Goal: Task Accomplishment & Management: Complete application form

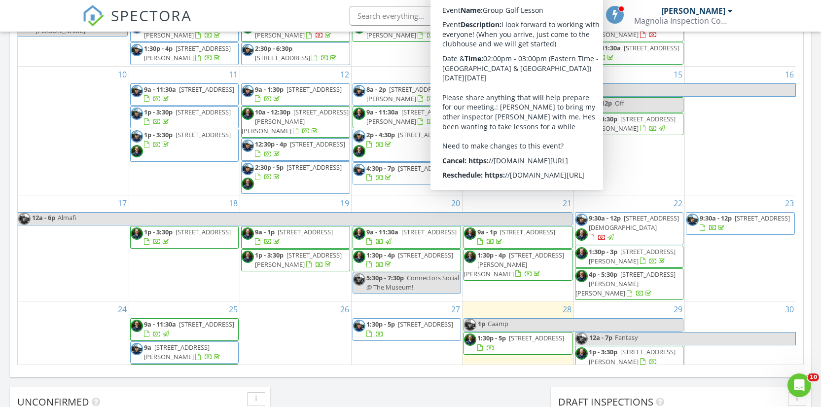
scroll to position [196, 0]
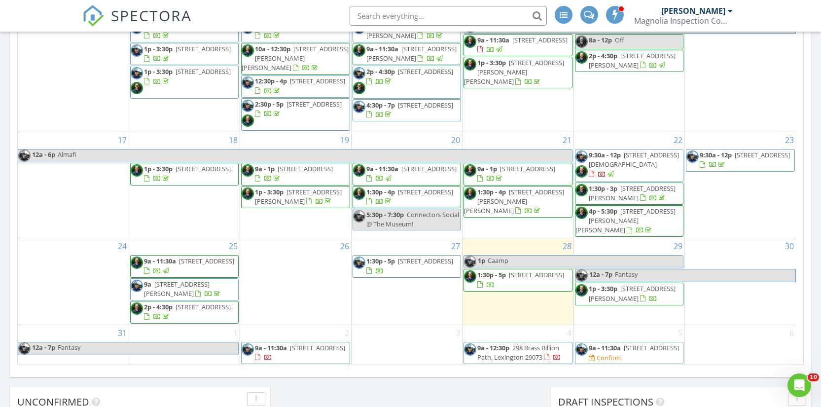
click at [406, 256] on span "104 Rainsborough Way, Columbia 29229" at bounding box center [425, 260] width 55 height 9
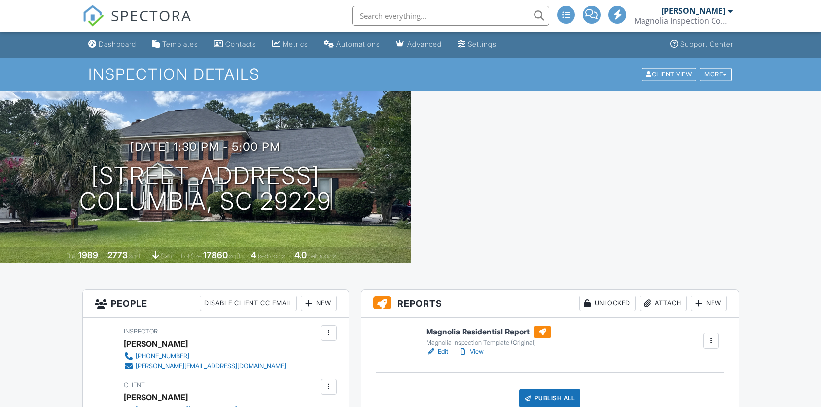
click at [482, 352] on link "View" at bounding box center [471, 352] width 26 height 10
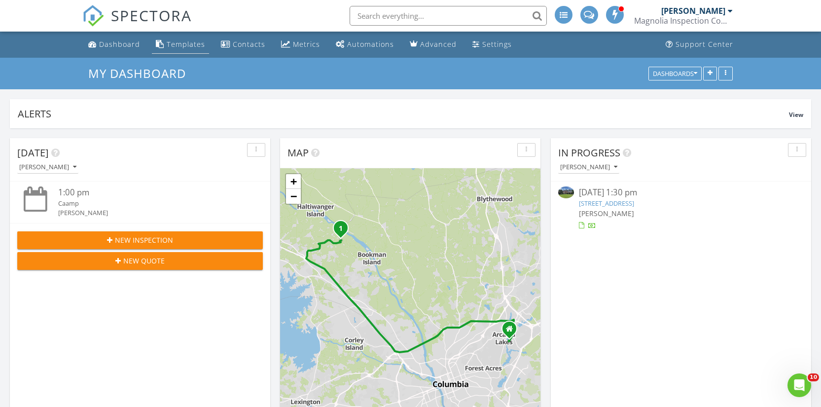
click at [191, 46] on div "Templates" at bounding box center [186, 43] width 38 height 9
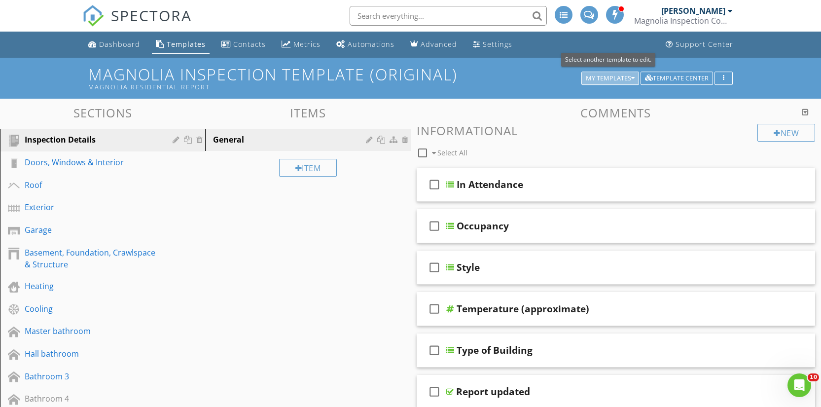
click at [614, 80] on div "My Templates" at bounding box center [610, 78] width 49 height 7
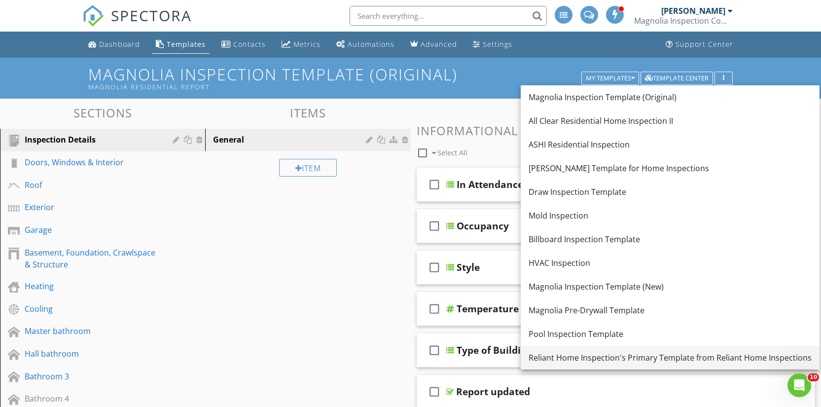
click at [590, 362] on div "Reliant Home Inspection's Primary Template from Reliant Home Inspections" at bounding box center [670, 358] width 283 height 12
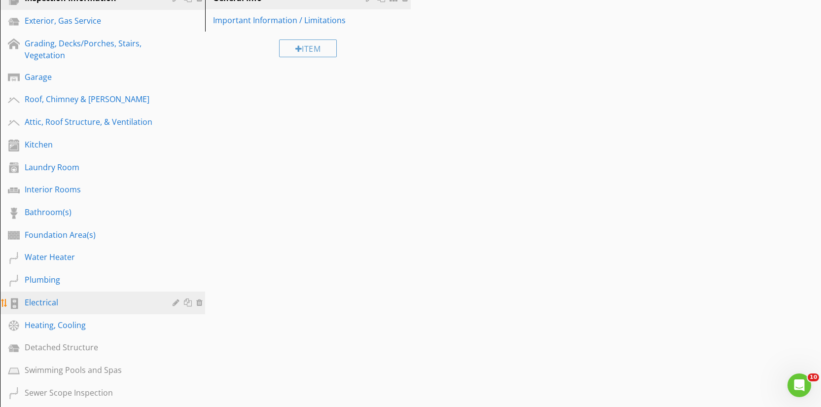
scroll to position [147, 0]
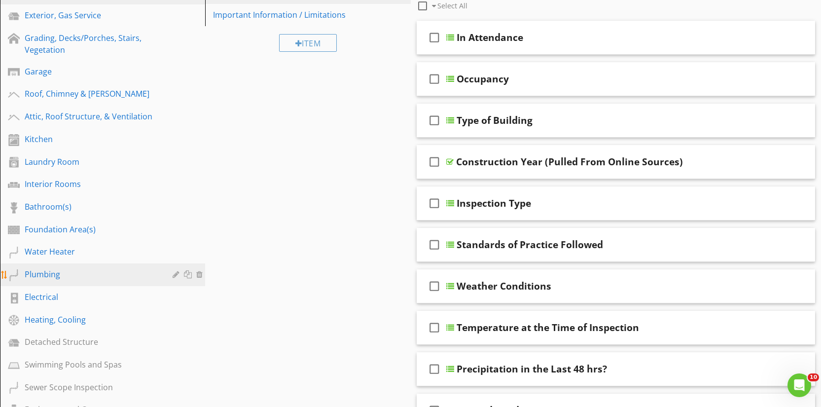
click at [43, 271] on div "Plumbing" at bounding box center [92, 274] width 134 height 12
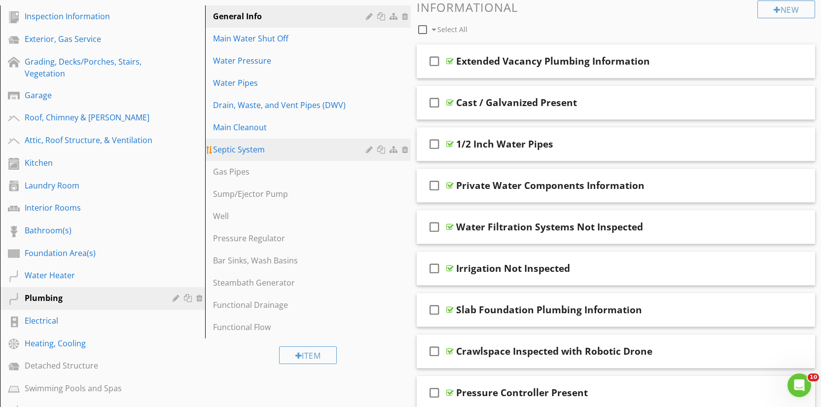
scroll to position [114, 0]
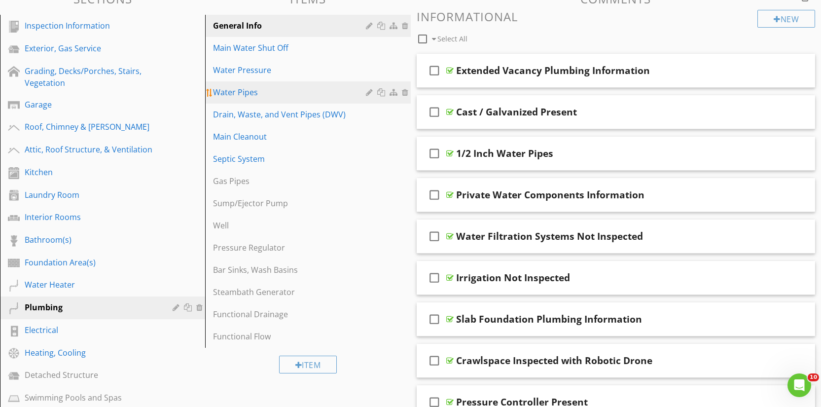
click at [242, 92] on div "Water Pipes" at bounding box center [290, 92] width 155 height 12
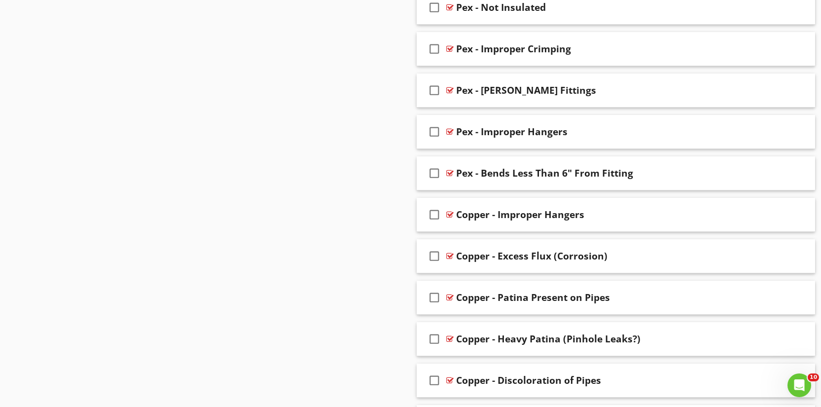
scroll to position [1641, 0]
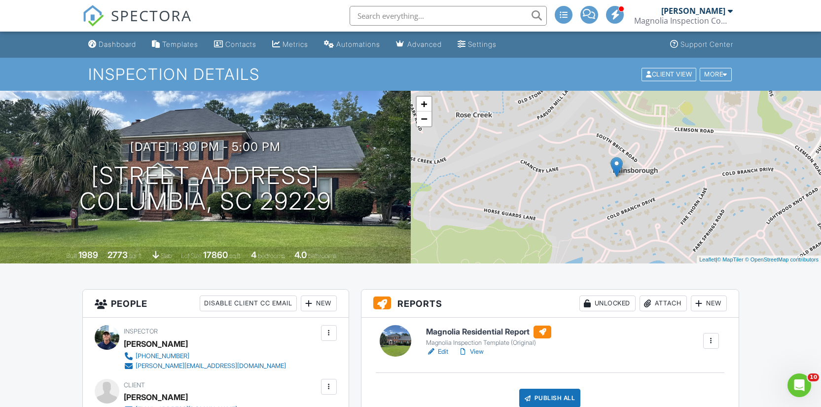
click at [656, 296] on div "Attach" at bounding box center [662, 303] width 47 height 16
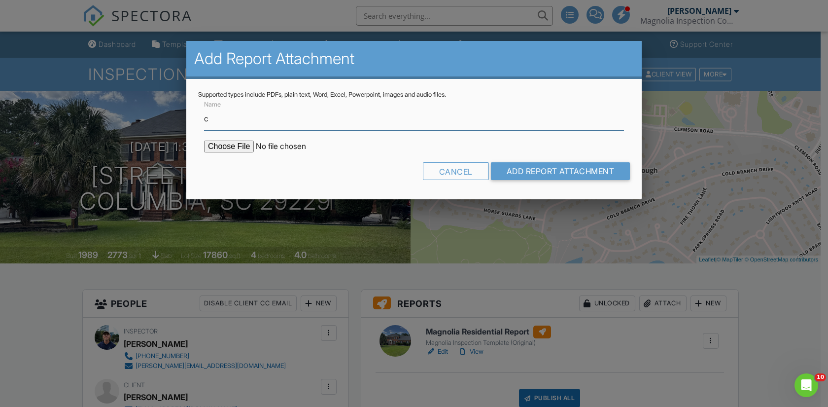
type input "CL100"
click at [236, 146] on input "file" at bounding box center [288, 147] width 168 height 12
type input "C:\fakepath\104 Rainsborough Way CL100.pdf copy.pdf"
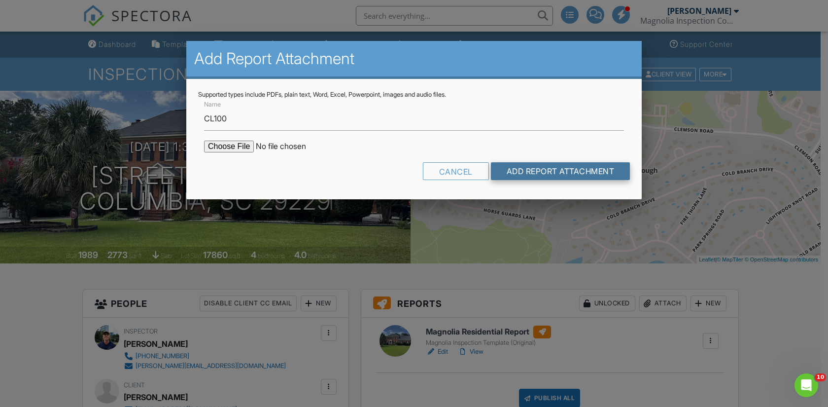
click at [523, 168] on input "Add Report Attachment" at bounding box center [561, 171] width 140 height 18
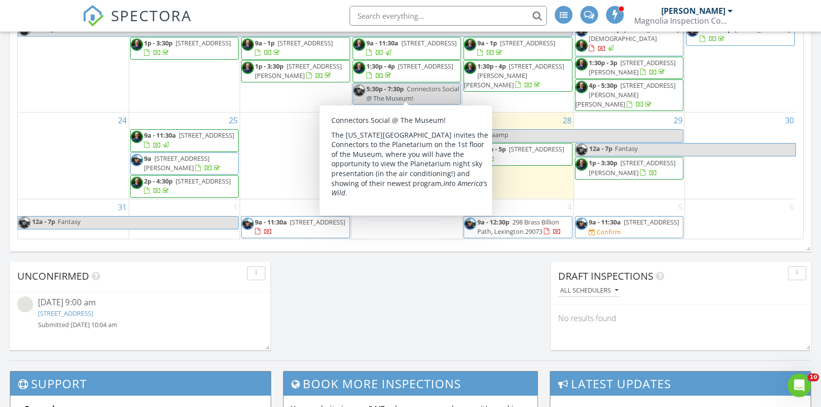
scroll to position [668, 0]
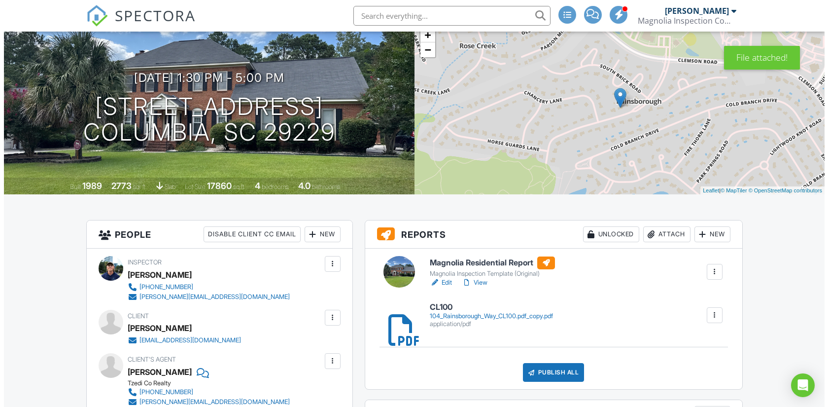
scroll to position [71, 0]
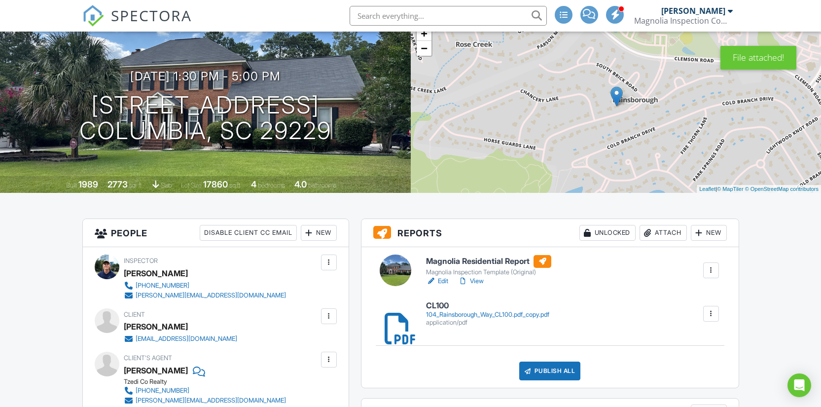
click at [563, 371] on div "Publish All" at bounding box center [550, 370] width 62 height 19
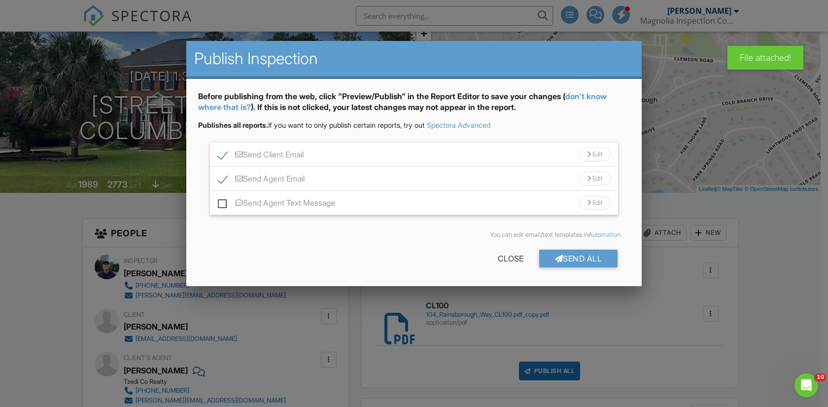
scroll to position [0, 0]
click at [599, 183] on div "Edit" at bounding box center [595, 179] width 32 height 14
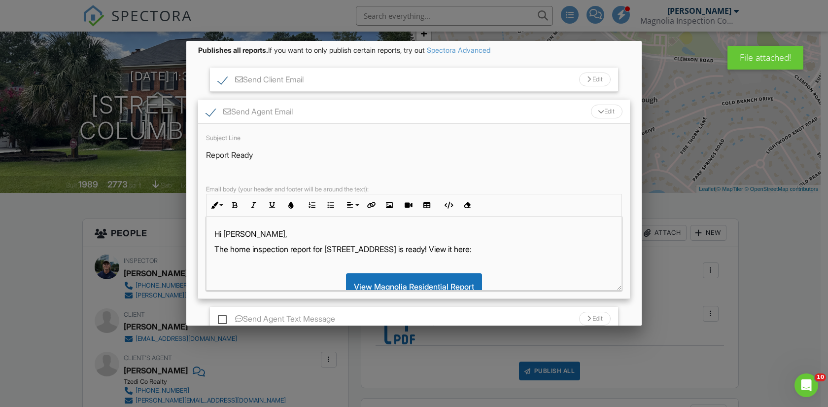
scroll to position [75, 0]
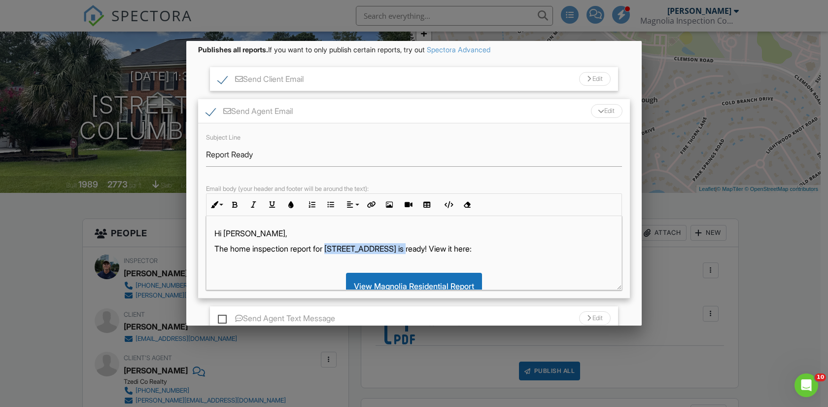
drag, startPoint x: 332, startPoint y: 248, endPoint x: 416, endPoint y: 253, distance: 84.0
click at [416, 253] on p "The home inspection report for [STREET_ADDRESS] is ready! View it here:" at bounding box center [413, 248] width 399 height 11
copy p "104 Rainsborough Way"
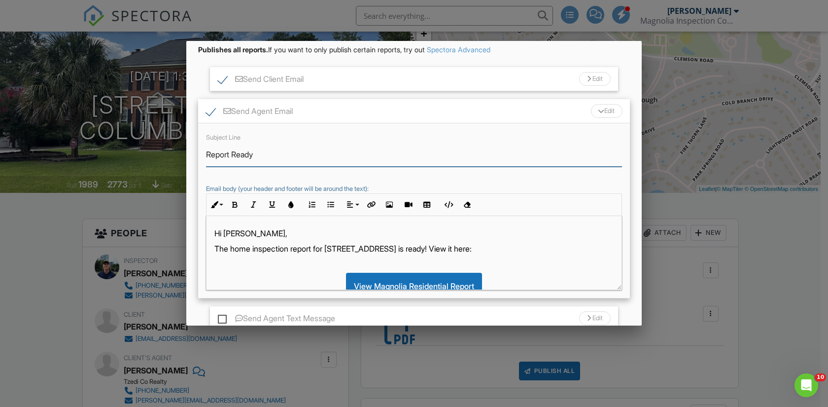
click at [207, 155] on input "Report Ready" at bounding box center [414, 154] width 416 height 24
paste input "104 Rainsborough Way"
type input "104 Rainsborough Way Report Ready"
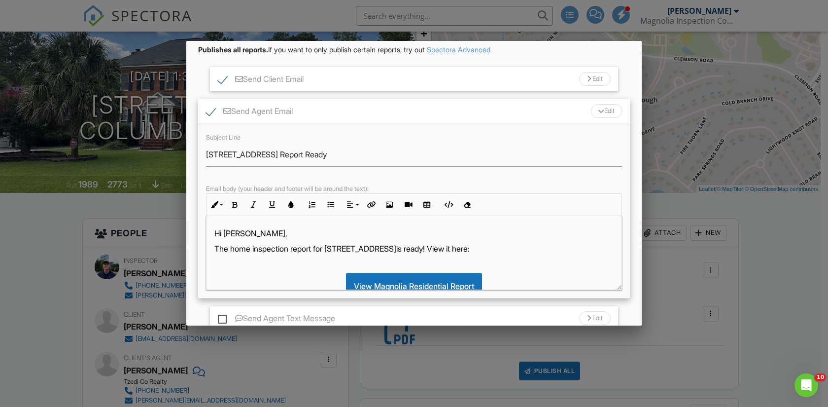
click at [595, 116] on div "Edit" at bounding box center [607, 111] width 32 height 14
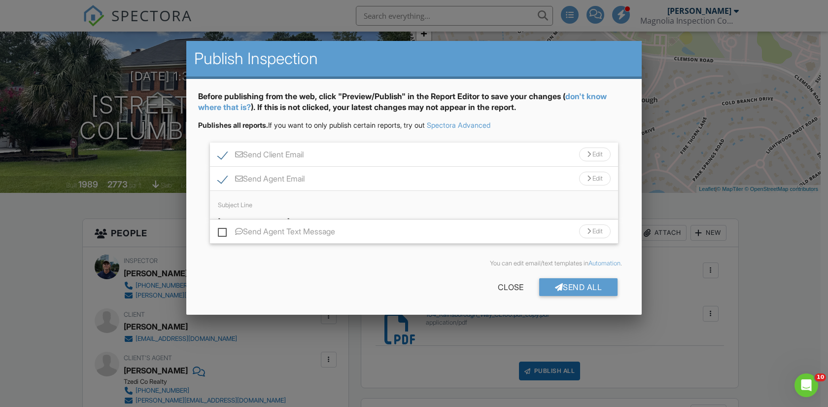
scroll to position [0, 0]
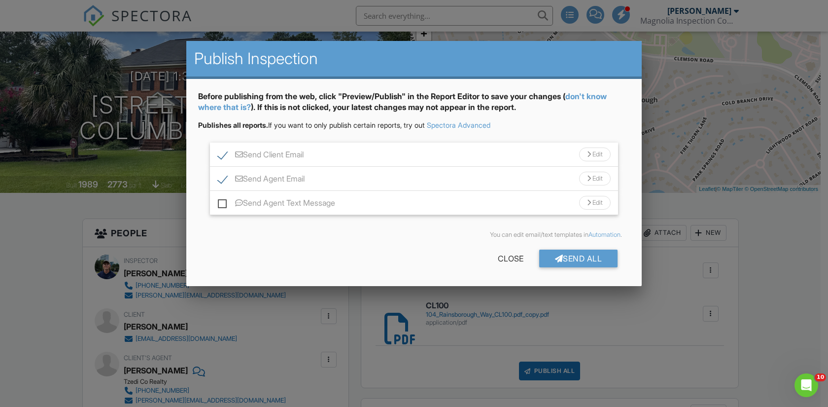
click at [593, 154] on div "Edit" at bounding box center [595, 154] width 32 height 14
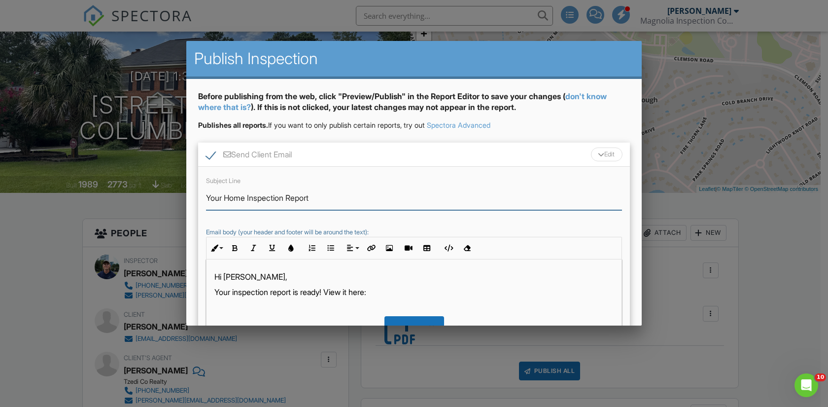
click at [213, 196] on input "Your Home Inspection Report" at bounding box center [414, 198] width 416 height 24
paste input "104 Rainsborough Way"
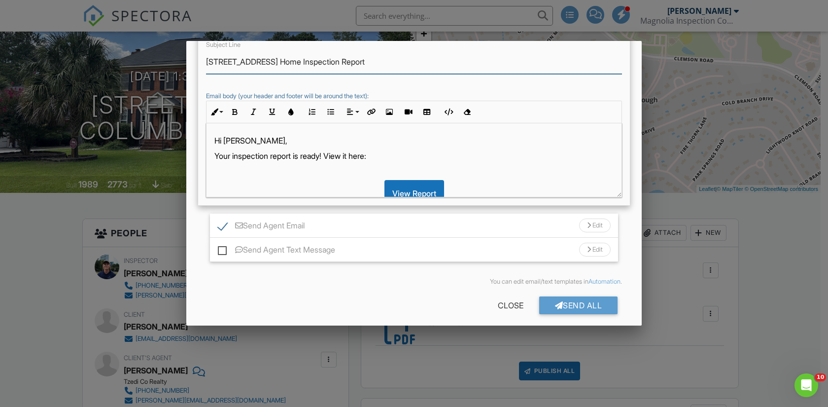
scroll to position [143, 0]
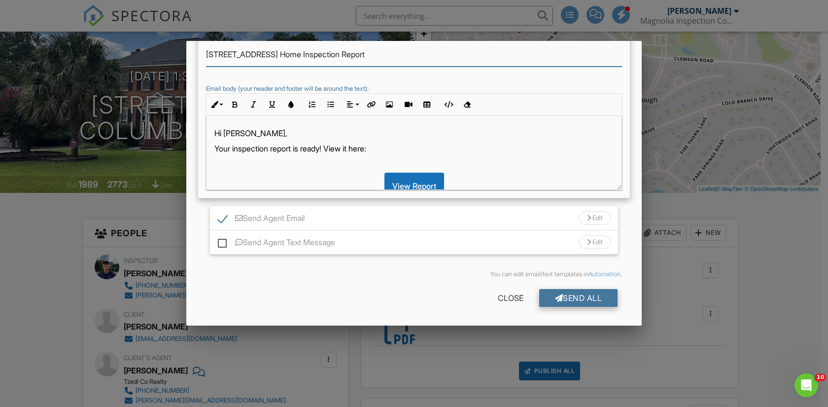
type input "104 Rainsborough Way Home Inspection Report"
click at [548, 293] on div "Send All" at bounding box center [578, 298] width 79 height 18
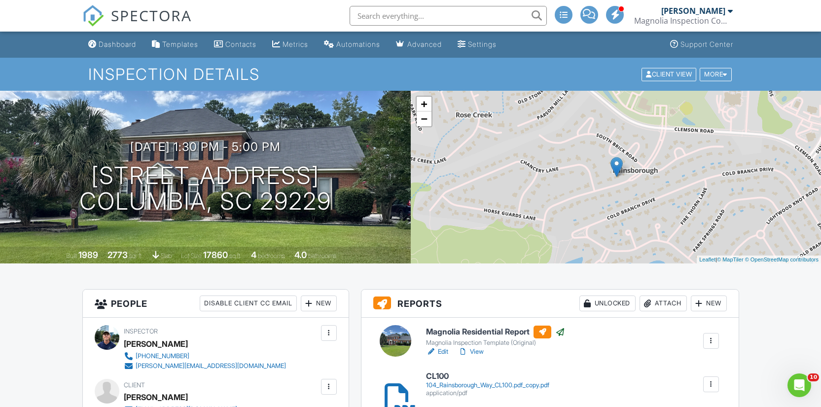
click at [116, 40] on div "Dashboard" at bounding box center [117, 44] width 37 height 8
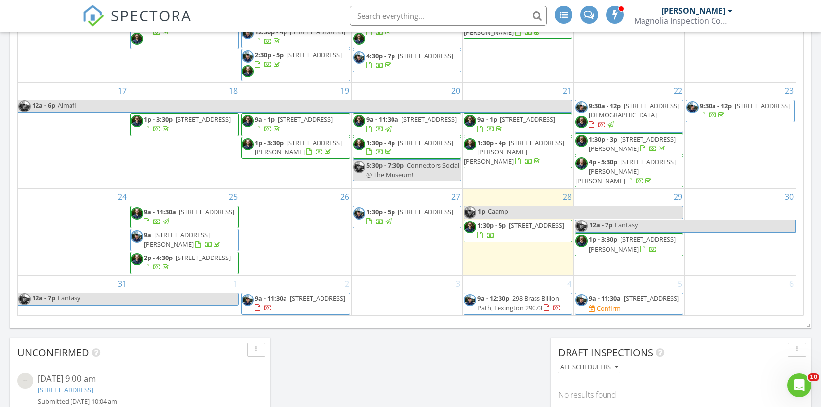
click at [280, 276] on div "2 9a - 11:30a 189 Cherokee Pond Ct, Lexington 29072" at bounding box center [295, 296] width 110 height 40
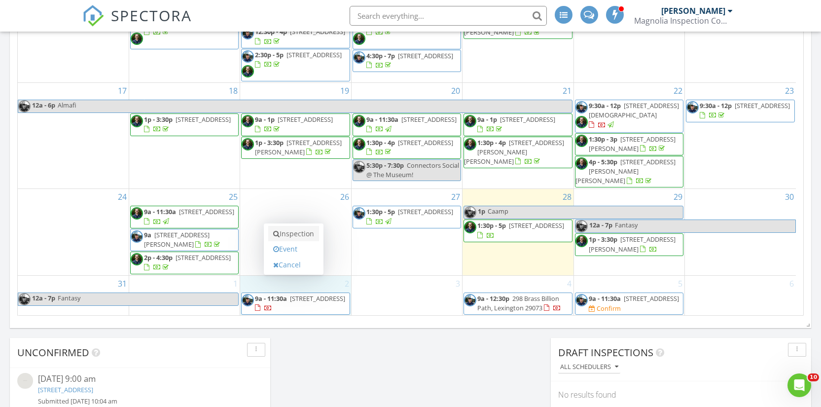
click at [290, 230] on link "Inspection" at bounding box center [293, 234] width 51 height 16
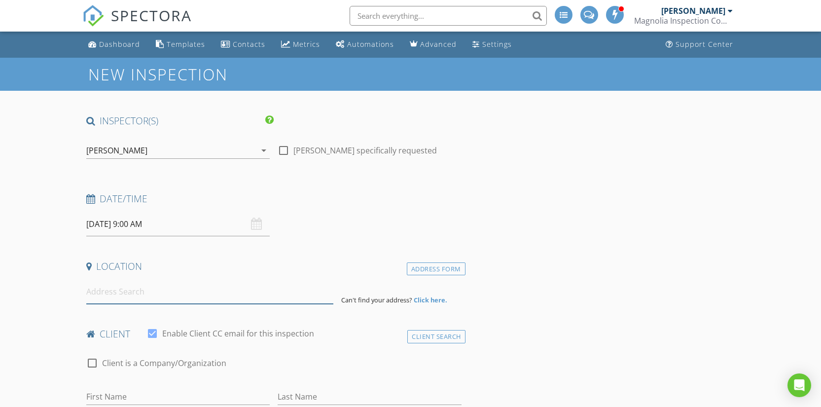
click at [162, 290] on input at bounding box center [209, 292] width 247 height 24
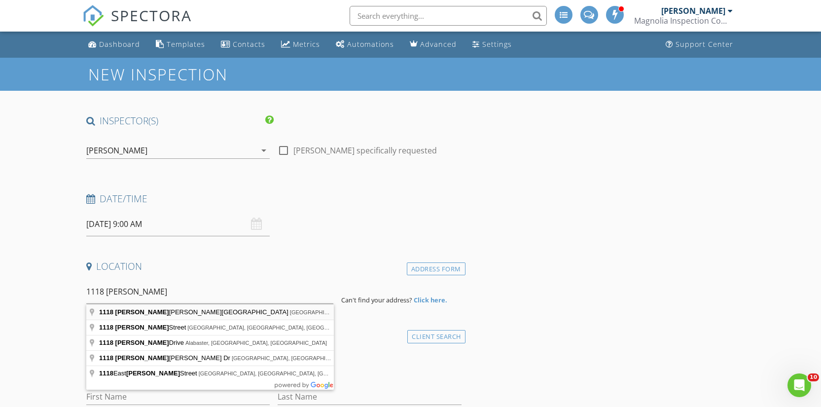
type input "[STREET_ADDRESS][PERSON_NAME]"
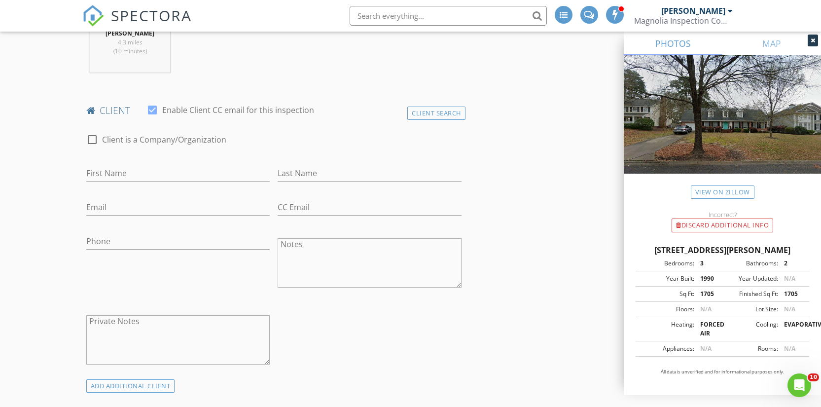
scroll to position [430, 0]
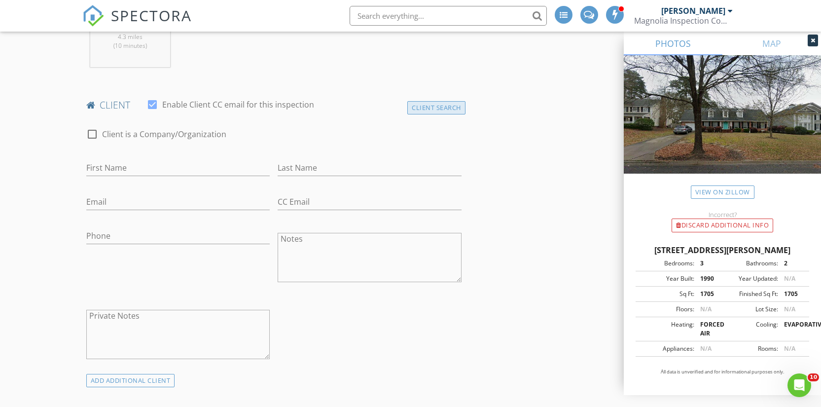
click at [431, 112] on div "Client Search" at bounding box center [436, 107] width 58 height 13
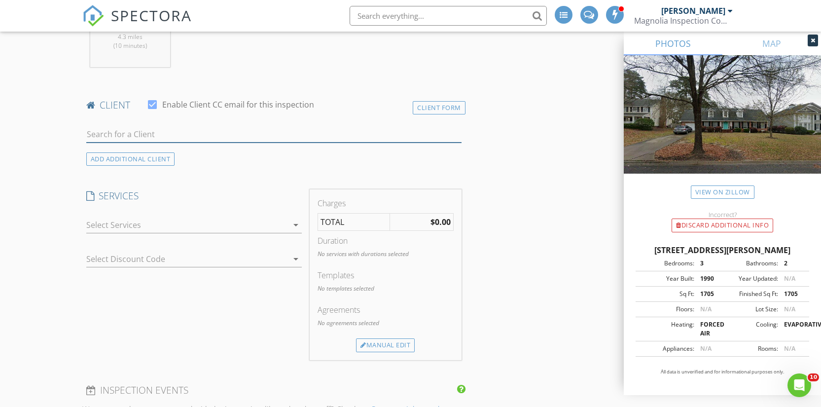
click at [252, 140] on input "text" at bounding box center [273, 134] width 375 height 16
type input "[PERSON_NAME]"
click at [280, 149] on li "[PERSON_NAME] Sloan [EMAIL_ADDRESS][DOMAIN_NAME]" at bounding box center [274, 156] width 374 height 28
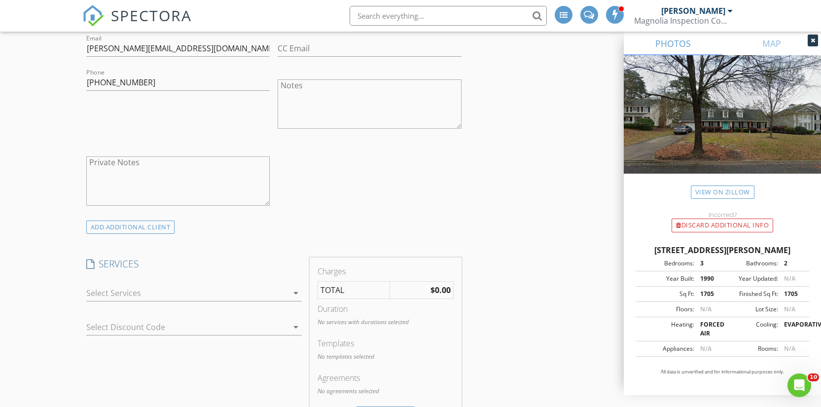
scroll to position [586, 0]
click at [240, 293] on div at bounding box center [187, 291] width 202 height 16
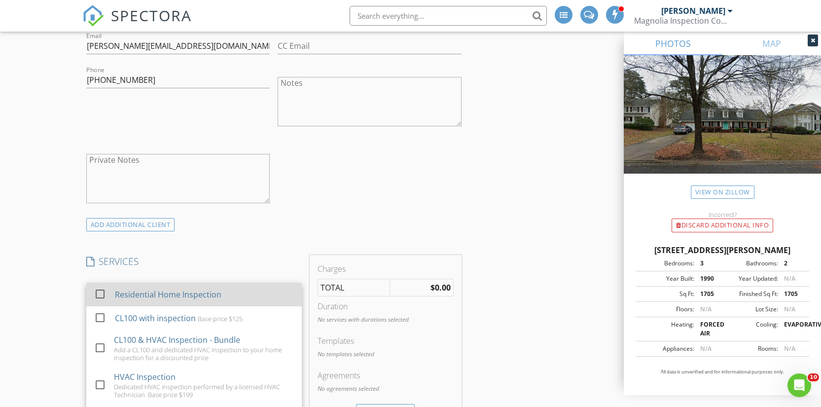
click at [238, 290] on div "Residential Home Inspection" at bounding box center [203, 294] width 179 height 20
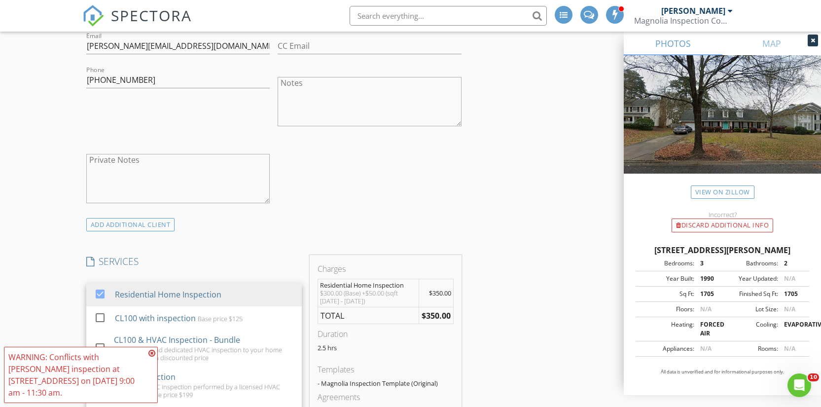
click at [423, 215] on div "check_box_outline_blank Client is a Company/Organization First Name Mary Lane L…" at bounding box center [273, 90] width 383 height 255
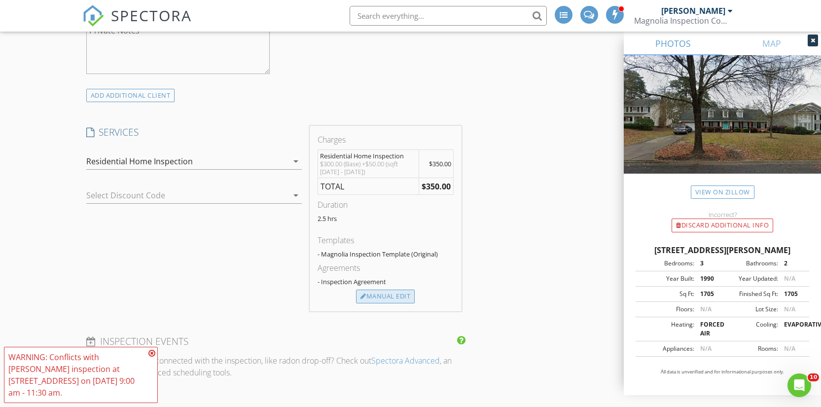
scroll to position [740, 0]
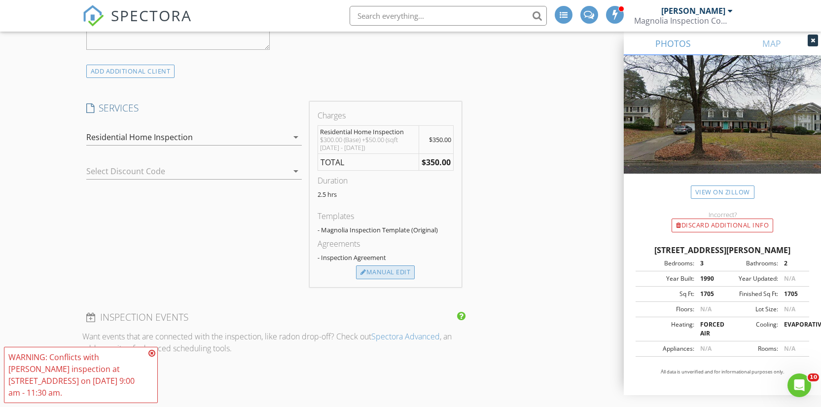
click at [403, 276] on div "Manual Edit" at bounding box center [385, 272] width 59 height 14
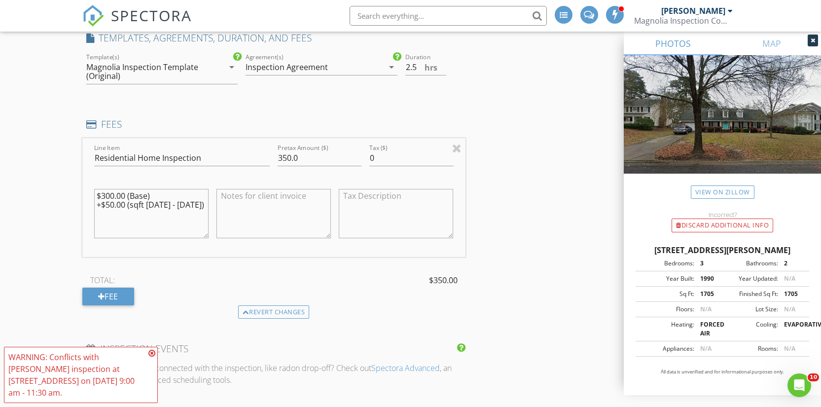
scroll to position [813, 0]
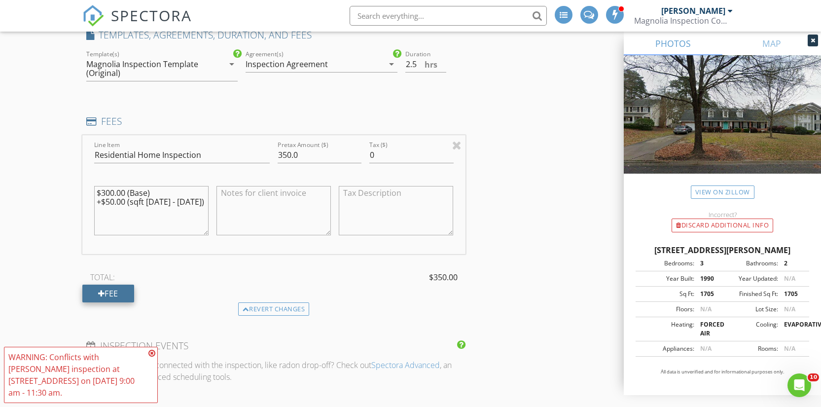
click at [130, 291] on div "Fee" at bounding box center [108, 293] width 52 height 18
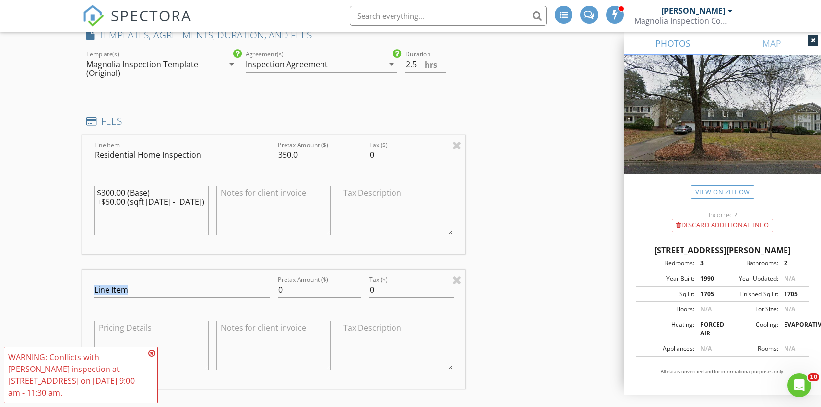
click at [142, 298] on div "Line Item" at bounding box center [182, 295] width 176 height 26
click at [143, 290] on input "Line Item" at bounding box center [182, 290] width 176 height 16
type input "Pre-Listing Discount"
click at [287, 292] on input "0" at bounding box center [320, 290] width 84 height 16
type input "-100"
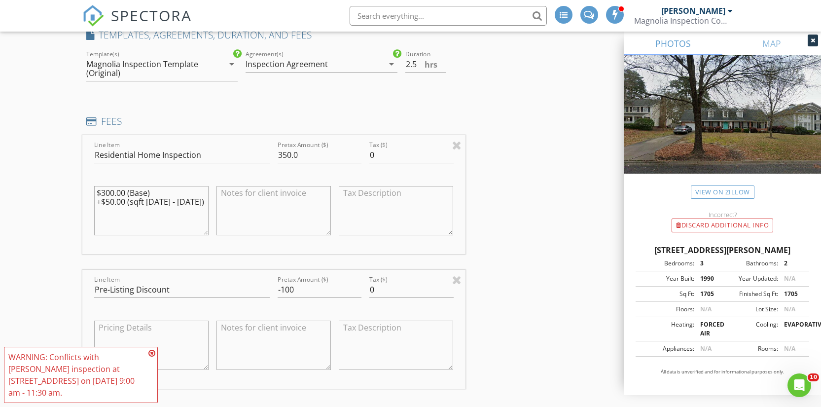
drag, startPoint x: 13, startPoint y: 191, endPoint x: 24, endPoint y: 189, distance: 11.0
click at [14, 190] on div "New Inspection INSPECTOR(S) check_box Jacob Stevenson PRIMARY check_box_outline…" at bounding box center [410, 355] width 821 height 2221
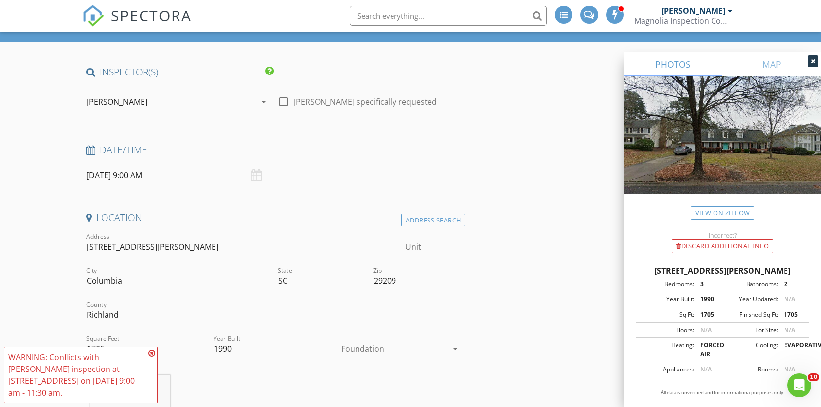
scroll to position [0, 0]
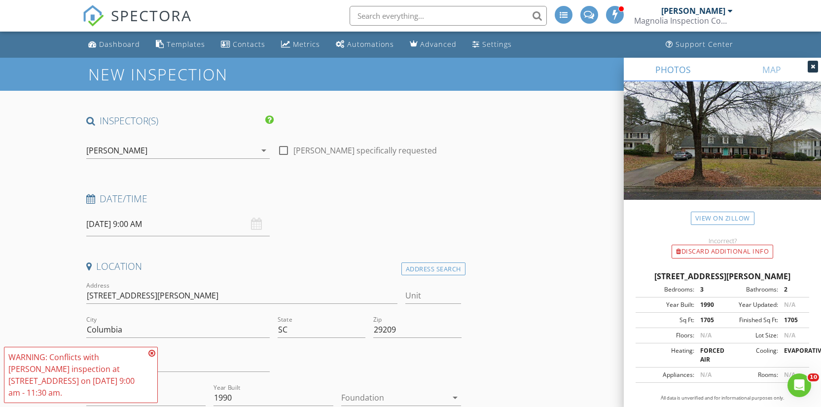
click at [134, 229] on input "09/02/2025 9:00 AM" at bounding box center [178, 224] width 184 height 24
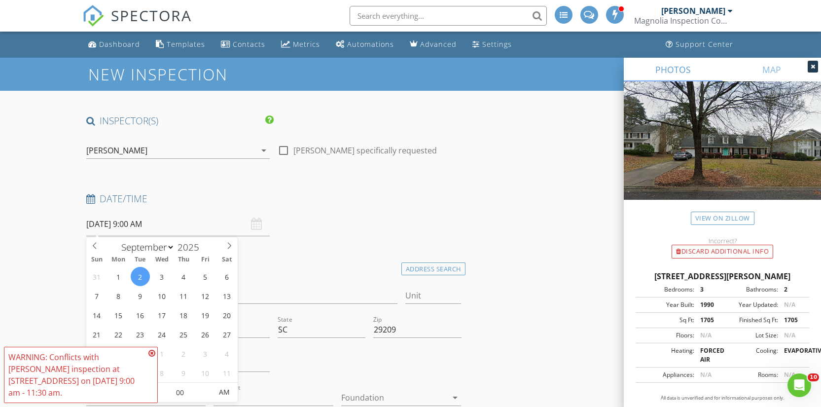
click at [152, 352] on icon at bounding box center [151, 353] width 7 height 8
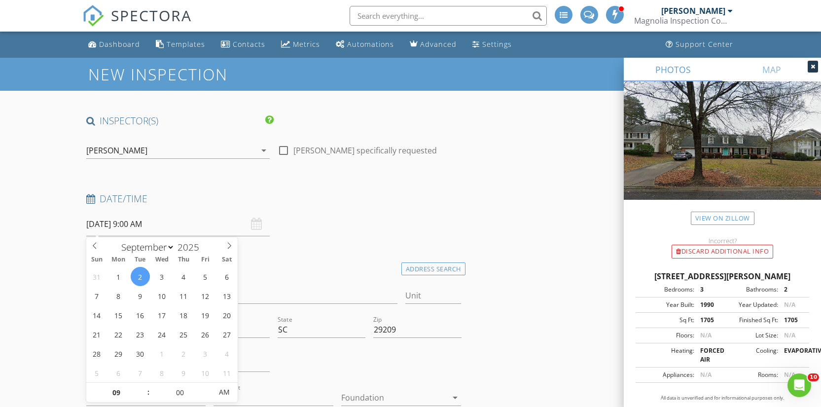
click at [146, 231] on input "09/02/2025 9:00 AM" at bounding box center [178, 224] width 184 height 24
type input "10"
type input "09/02/2025 10:00 AM"
click at [145, 388] on span at bounding box center [143, 388] width 7 height 10
type input "11"
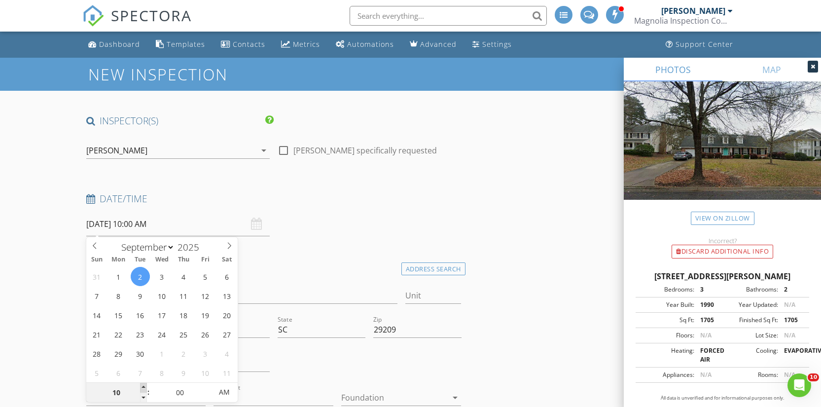
type input "09/02/2025 11:00 AM"
click at [145, 388] on span at bounding box center [143, 388] width 7 height 10
type input "12"
type input "09/02/2025 12:00 PM"
click at [145, 388] on span at bounding box center [143, 388] width 7 height 10
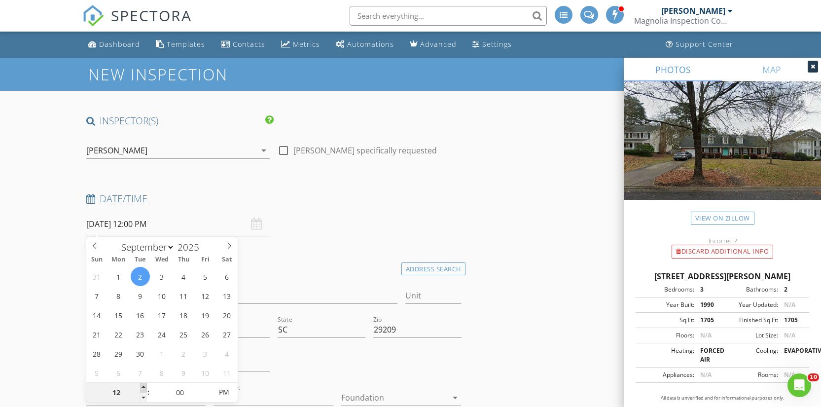
type input "01"
type input "09/02/2025 1:00 PM"
click at [145, 388] on span at bounding box center [143, 388] width 7 height 10
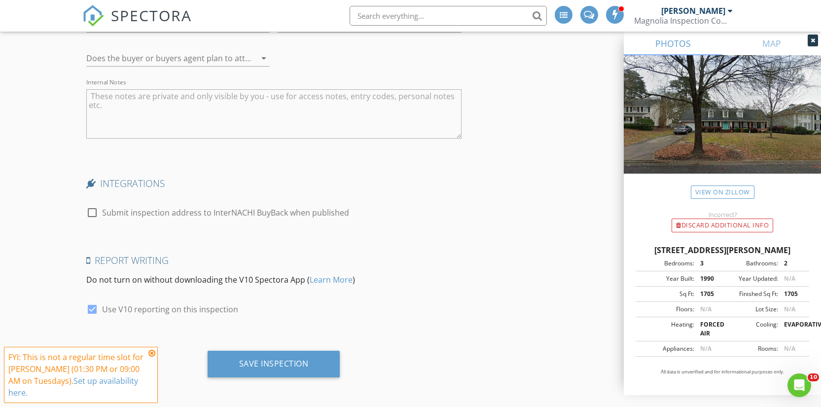
scroll to position [1872, 0]
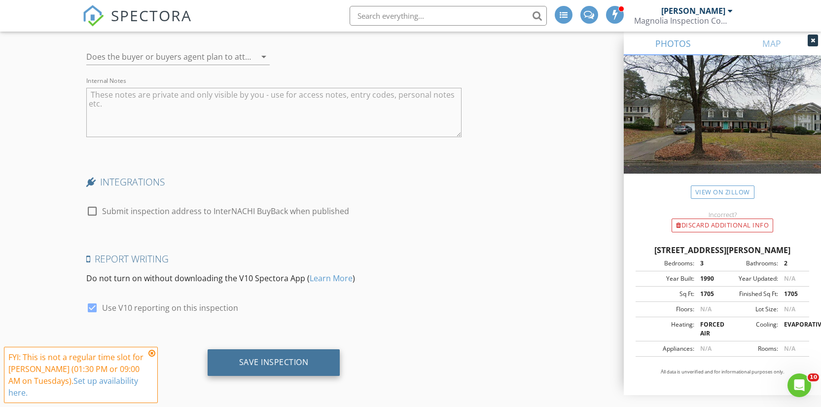
click at [312, 362] on div "Save Inspection" at bounding box center [274, 362] width 133 height 27
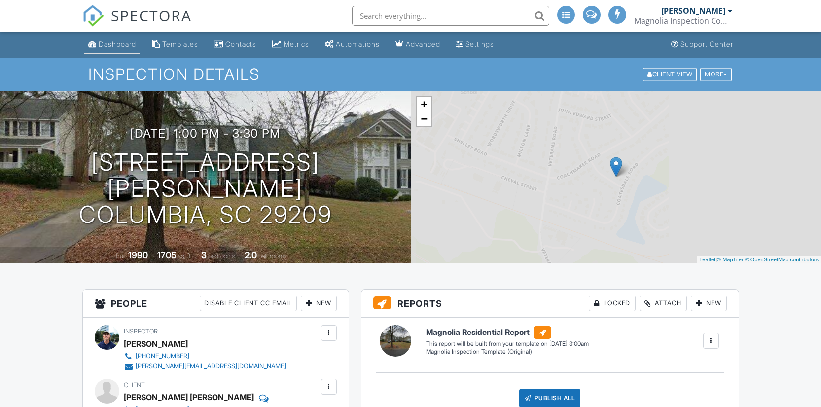
click at [115, 42] on div "Dashboard" at bounding box center [117, 44] width 37 height 8
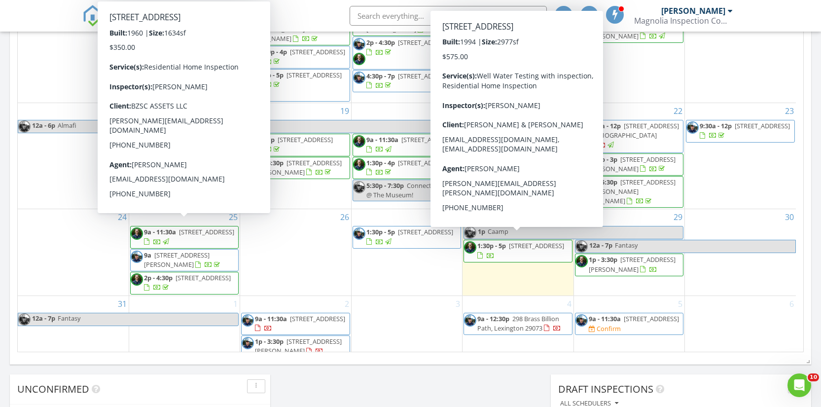
click at [611, 347] on div "5 9a - 11:30a 628 Pitch Path, West Columbia 29169 Confirm" at bounding box center [629, 327] width 110 height 63
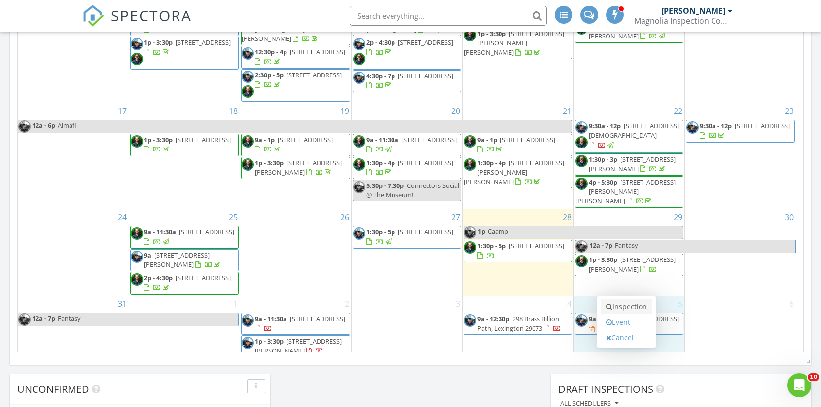
click at [610, 305] on icon at bounding box center [609, 306] width 6 height 7
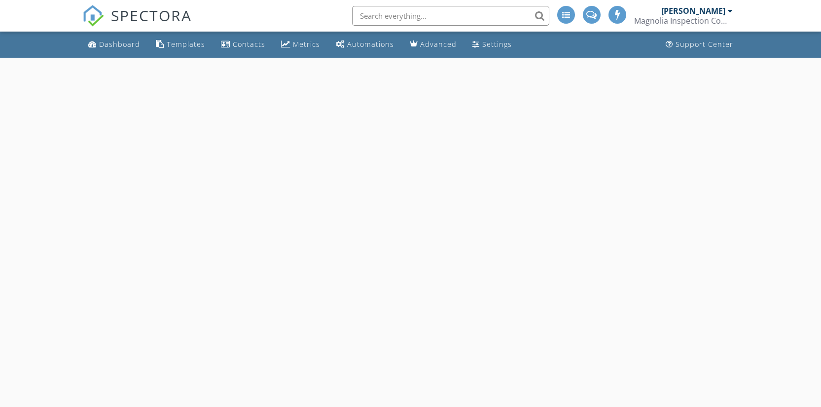
select select "8"
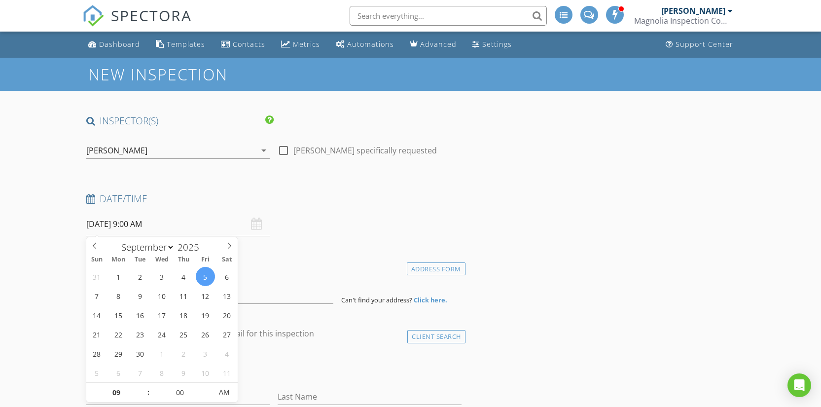
click at [119, 225] on input "[DATE] 9:00 AM" at bounding box center [178, 224] width 184 height 24
type input "10"
type input "[DATE] 10:00 AM"
click at [142, 386] on span at bounding box center [143, 388] width 7 height 10
type input "11"
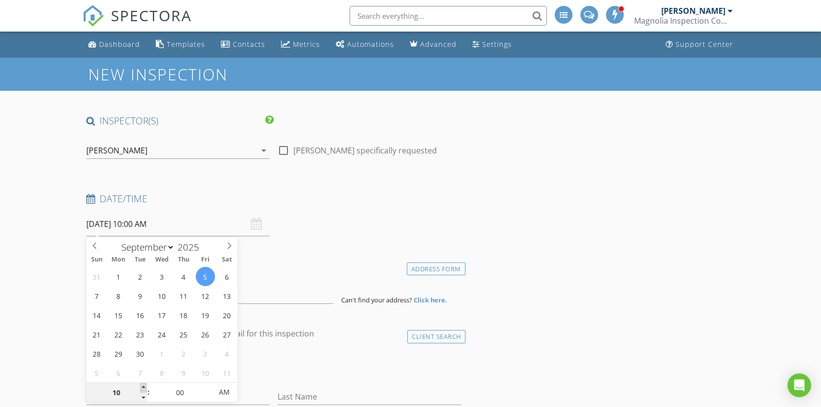
type input "[DATE] 11:00 AM"
click at [142, 386] on span at bounding box center [143, 388] width 7 height 10
type input "12"
type input "[DATE] 12:00 PM"
click at [142, 386] on span at bounding box center [143, 388] width 7 height 10
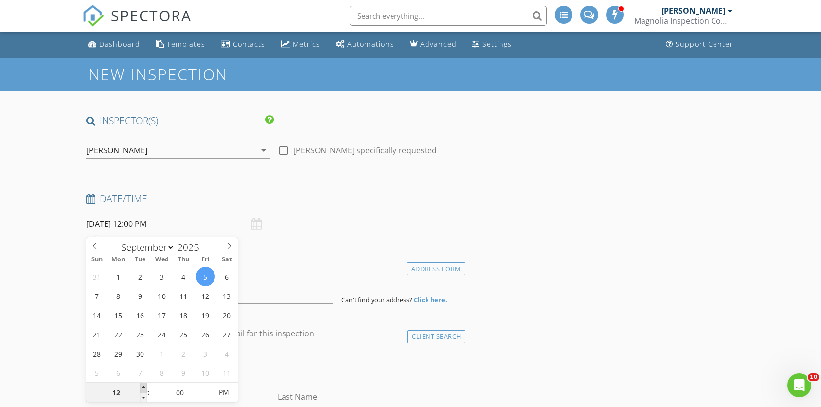
type input "01"
type input "09/05/2025 1:00 PM"
click at [142, 386] on span at bounding box center [143, 388] width 7 height 10
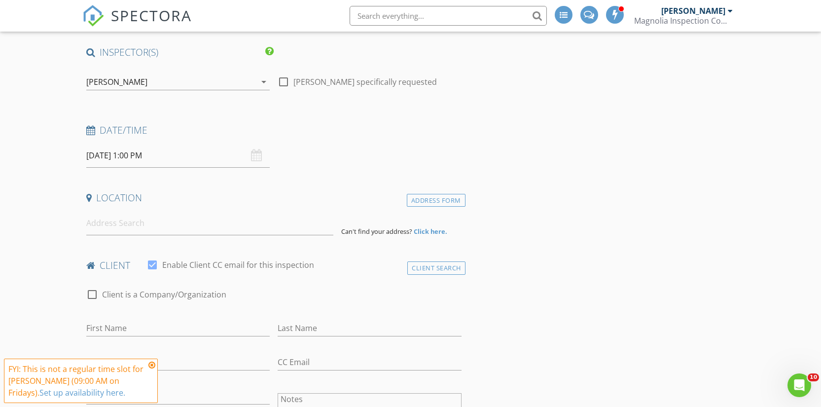
scroll to position [73, 0]
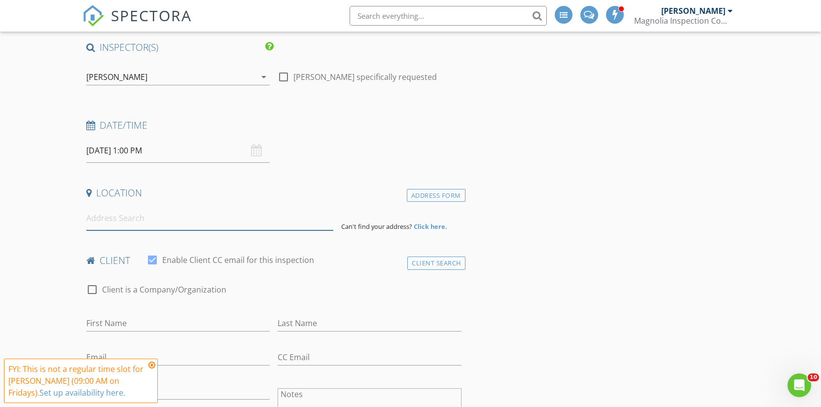
click at [133, 229] on input at bounding box center [209, 218] width 247 height 24
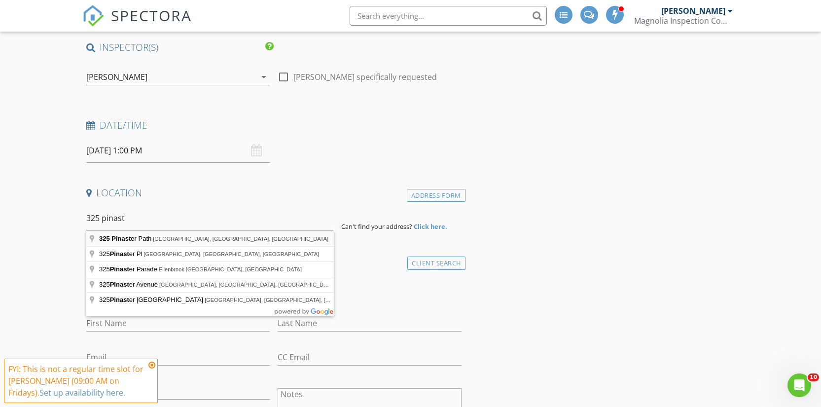
type input "325 Pinaster Path, West Columbia, SC, USA"
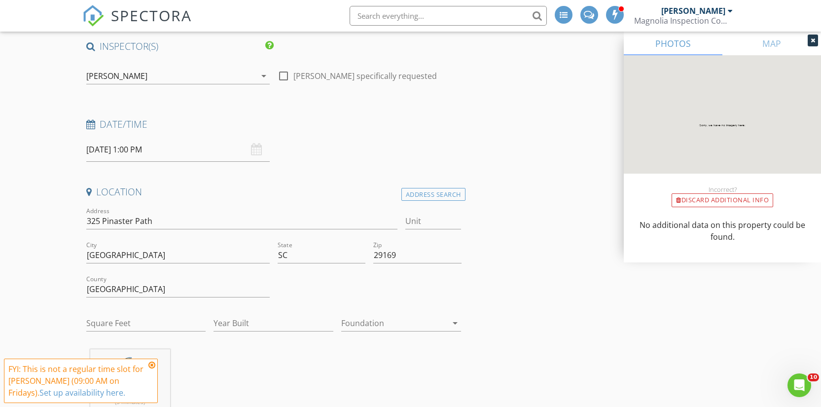
scroll to position [75, 0]
click at [121, 322] on input "Square Feet" at bounding box center [146, 322] width 120 height 16
type input "1362"
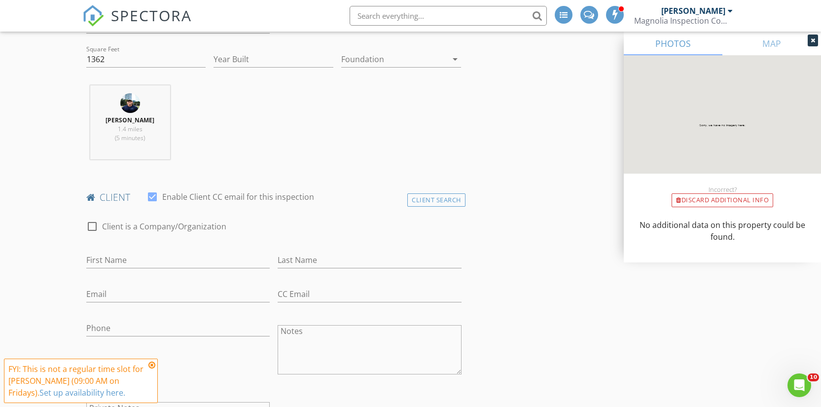
scroll to position [415, 0]
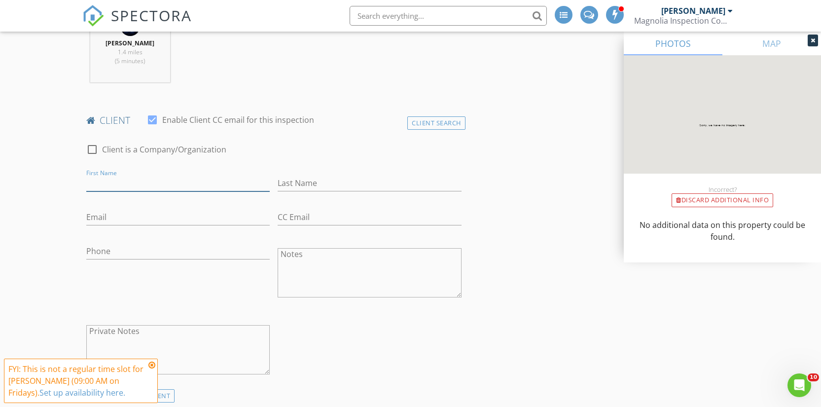
click at [146, 185] on input "First Name" at bounding box center [178, 183] width 184 height 16
type input "Matthew & Jenith"
click at [340, 185] on input "Last Name" at bounding box center [370, 183] width 184 height 16
type input "Kramer"
click at [245, 217] on input "Email" at bounding box center [178, 217] width 184 height 16
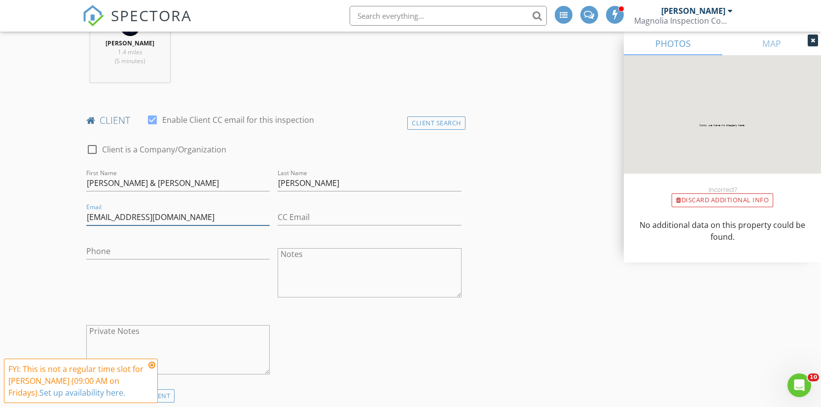
type input "jineth_taniongon@yahoo.com"
click at [327, 222] on input "CC Email" at bounding box center [370, 217] width 184 height 16
type input "mathewfkramer@yahoo.com"
click at [101, 185] on input "Matthew & Jenith" at bounding box center [178, 183] width 184 height 16
type input "Mathew & Jenith"
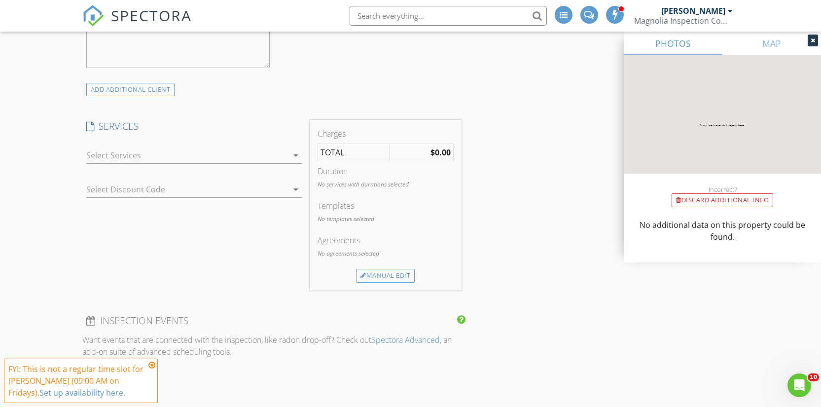
scroll to position [722, 0]
click at [167, 158] on div at bounding box center [187, 155] width 202 height 16
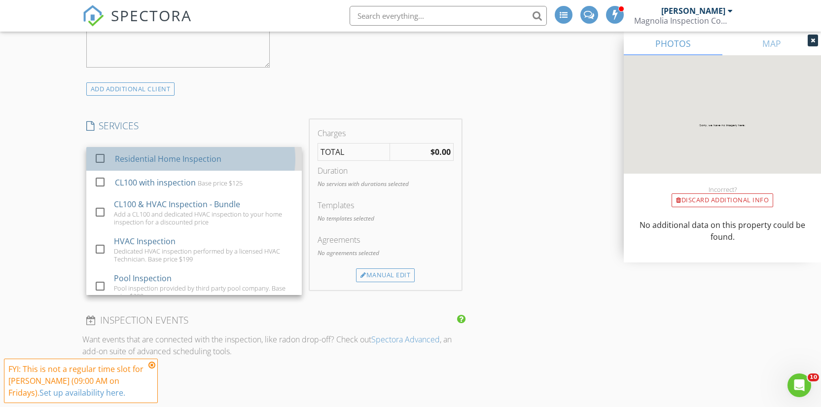
click at [165, 162] on div "Residential Home Inspection" at bounding box center [167, 159] width 106 height 12
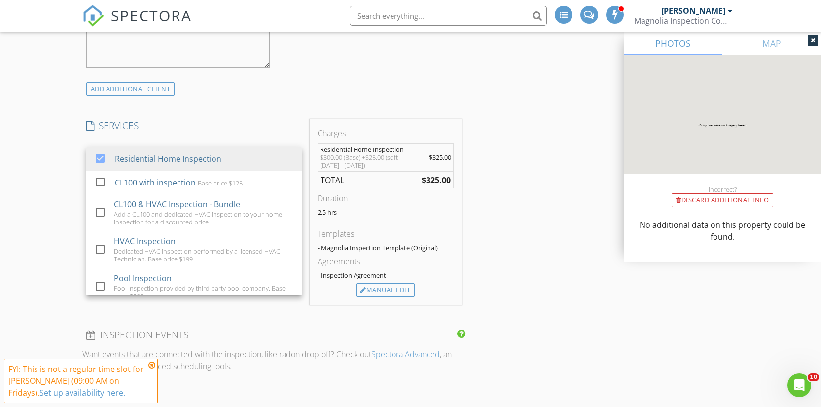
click at [35, 133] on div "New Inspection INSPECTOR(S) check_box Jacob Stevenson PRIMARY check_box_outline…" at bounding box center [410, 328] width 821 height 1985
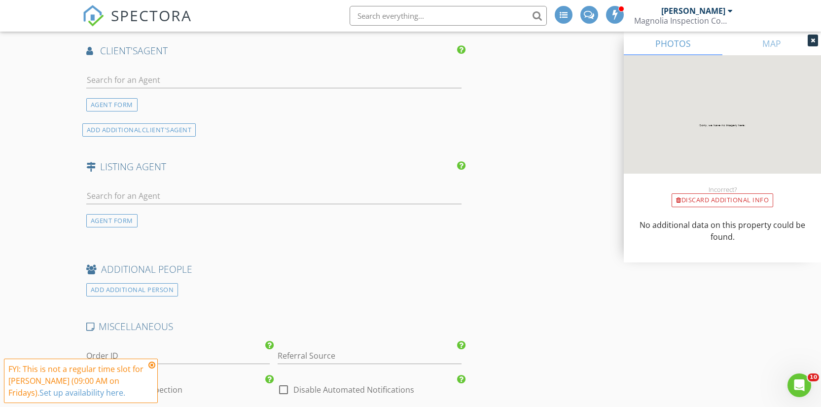
scroll to position [1199, 0]
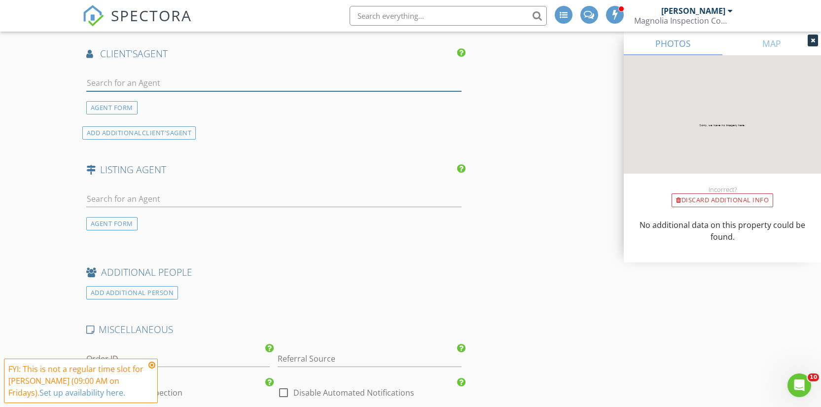
click at [115, 78] on input "text" at bounding box center [273, 83] width 375 height 16
type input "luk"
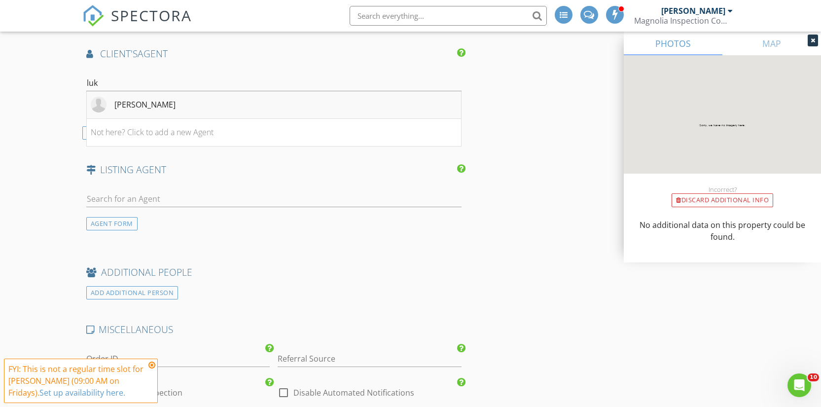
click at [256, 103] on li "[PERSON_NAME]" at bounding box center [274, 105] width 374 height 28
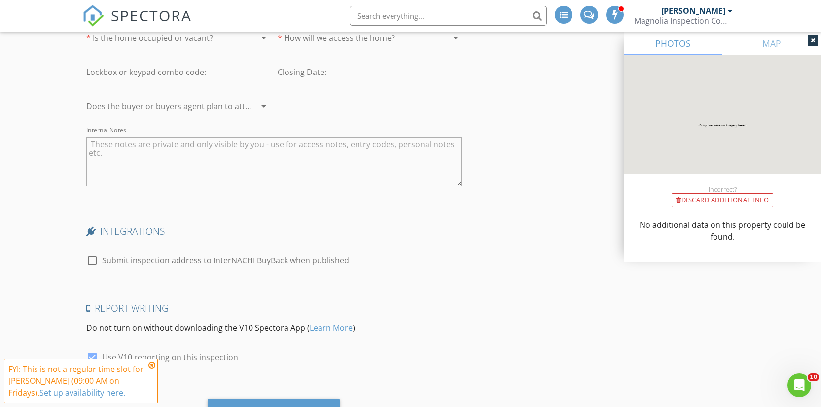
scroll to position [1860, 0]
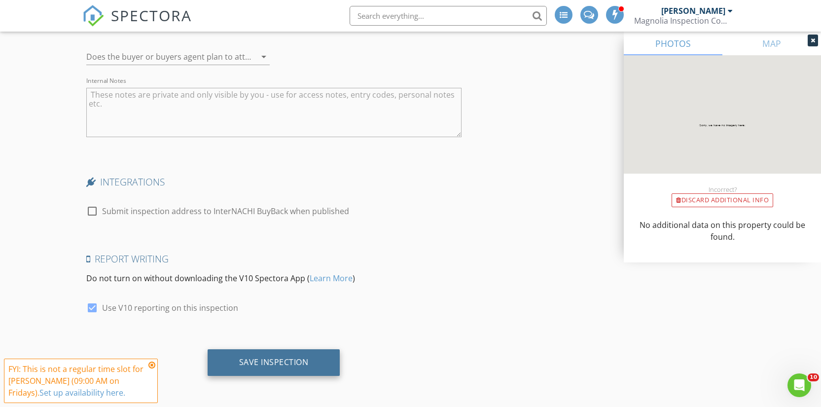
click at [296, 372] on div "Save Inspection" at bounding box center [274, 362] width 133 height 27
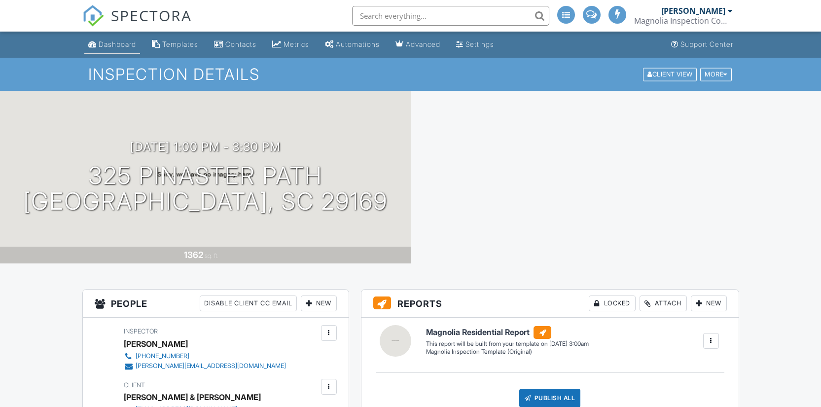
click at [118, 37] on link "Dashboard" at bounding box center [112, 44] width 56 height 18
